Goal: Task Accomplishment & Management: Complete application form

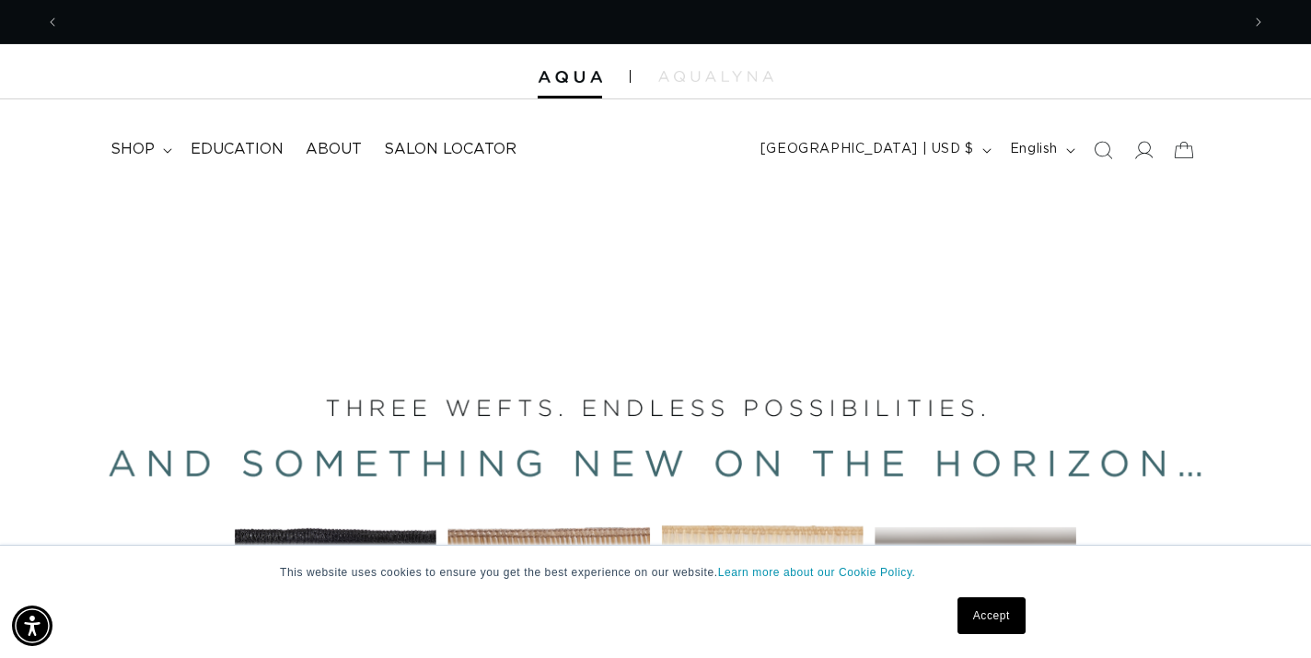
scroll to position [0, 2360]
click at [986, 619] on link "Accept" at bounding box center [991, 615] width 68 height 37
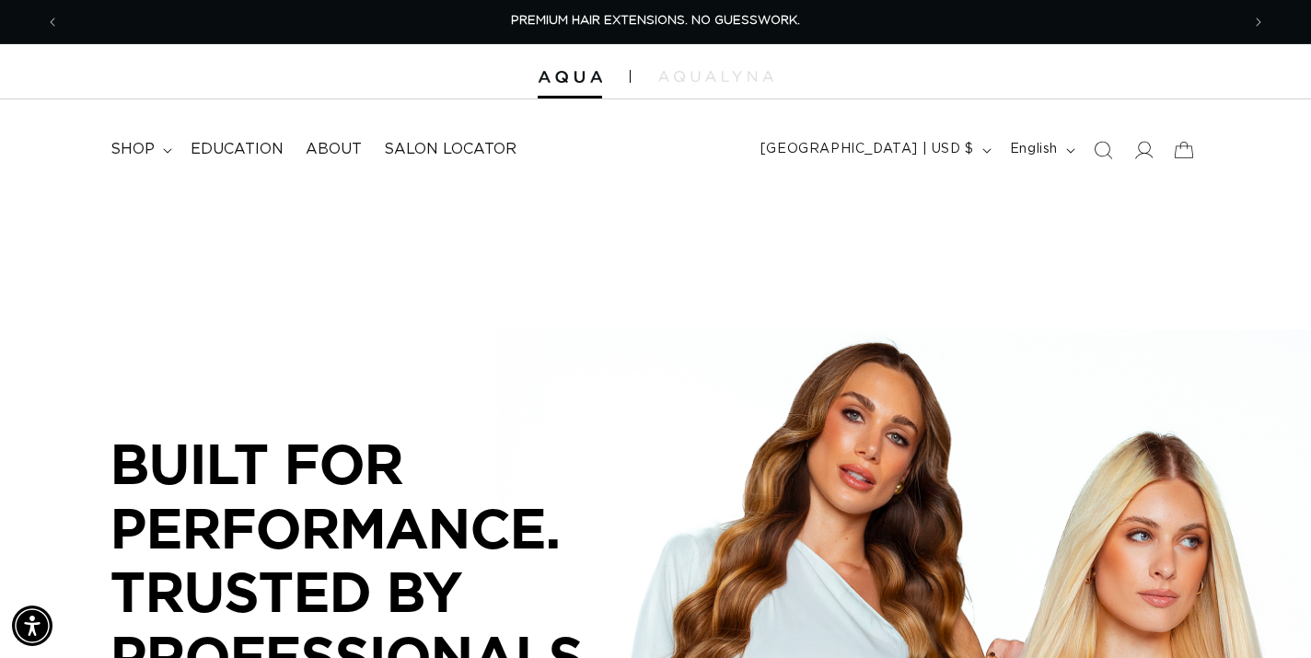
scroll to position [0, 0]
click at [1147, 144] on icon at bounding box center [1142, 149] width 19 height 19
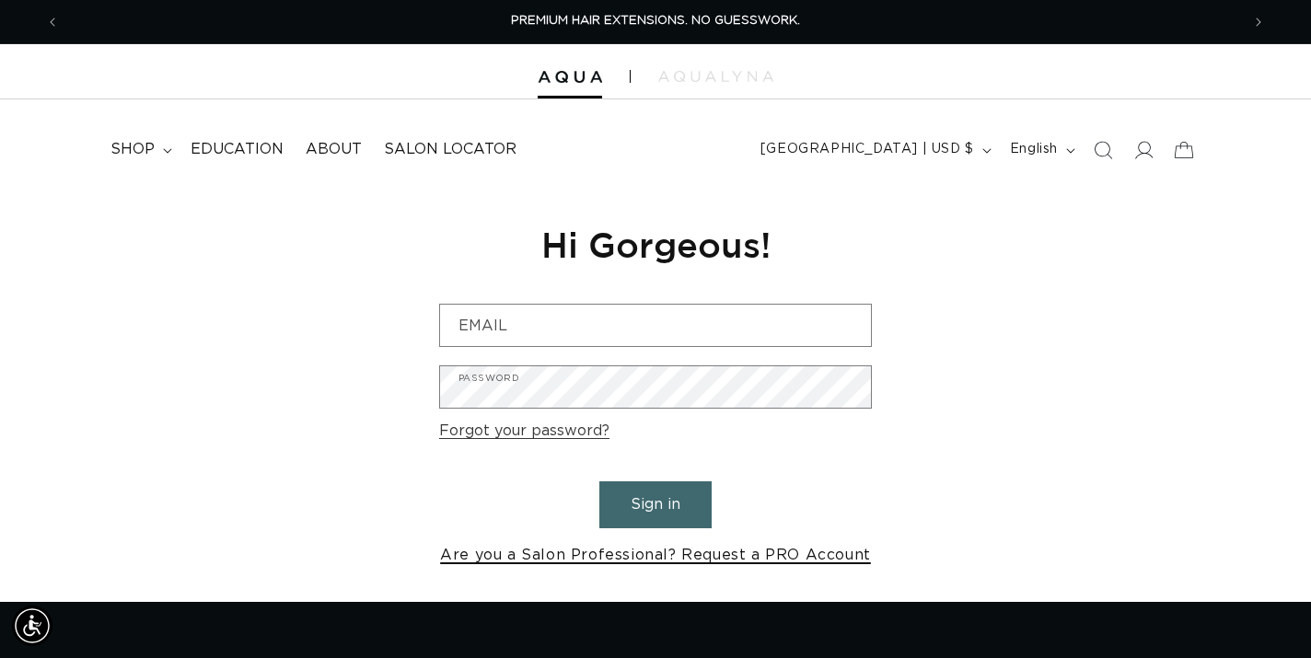
click at [701, 557] on link "Are you a Salon Professional? Request a PRO Account" at bounding box center [655, 555] width 431 height 27
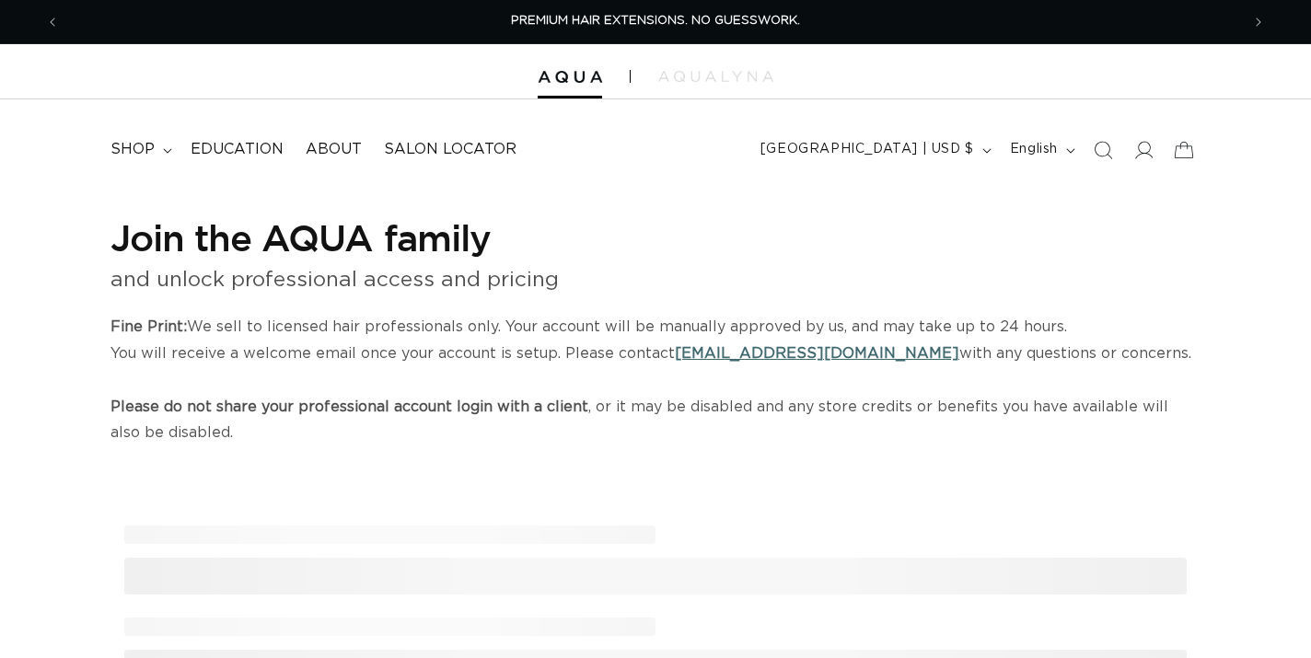
select select "US"
select select "[GEOGRAPHIC_DATA]"
